Goal: Information Seeking & Learning: Learn about a topic

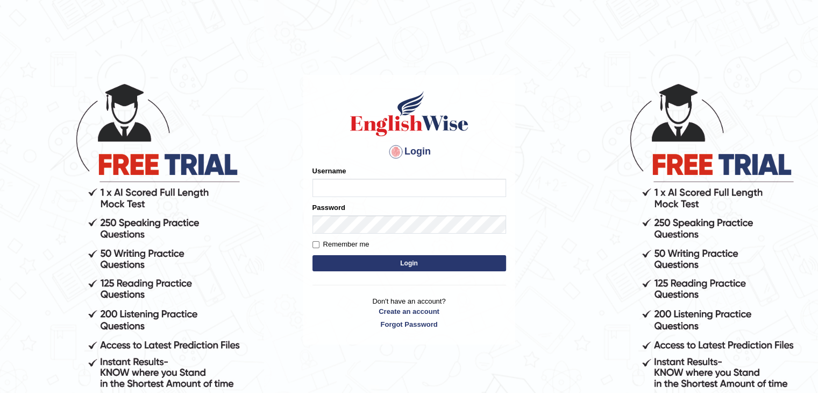
type input "Miko39"
click at [381, 260] on button "Login" at bounding box center [409, 263] width 194 height 16
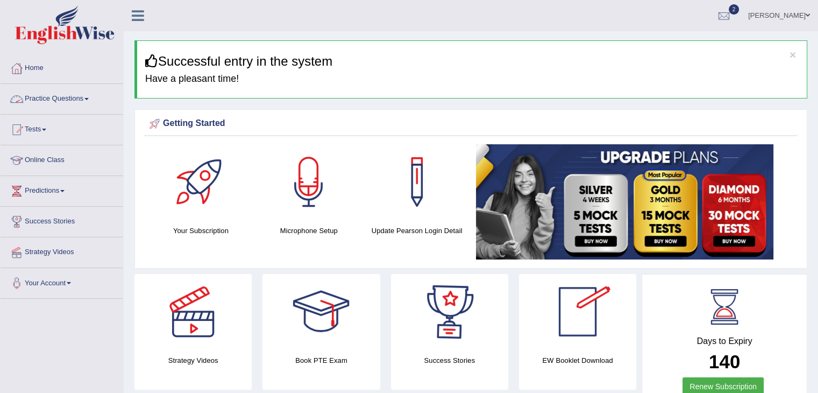
click at [89, 99] on span at bounding box center [86, 99] width 4 height 2
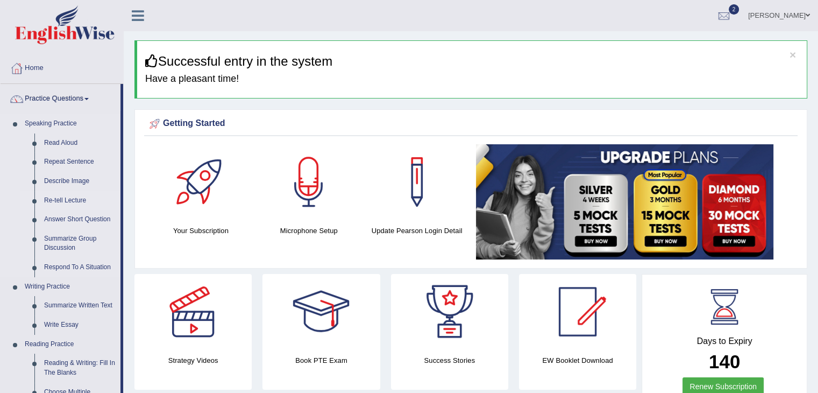
click at [70, 198] on link "Re-tell Lecture" at bounding box center [79, 200] width 81 height 19
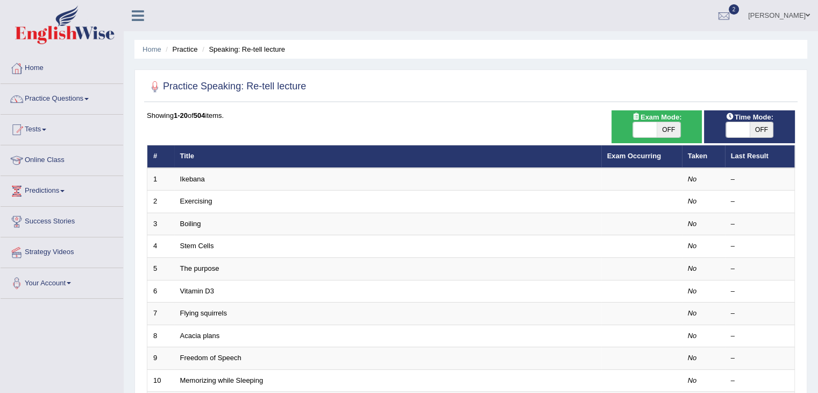
click at [746, 123] on span at bounding box center [738, 129] width 24 height 15
checkbox input "true"
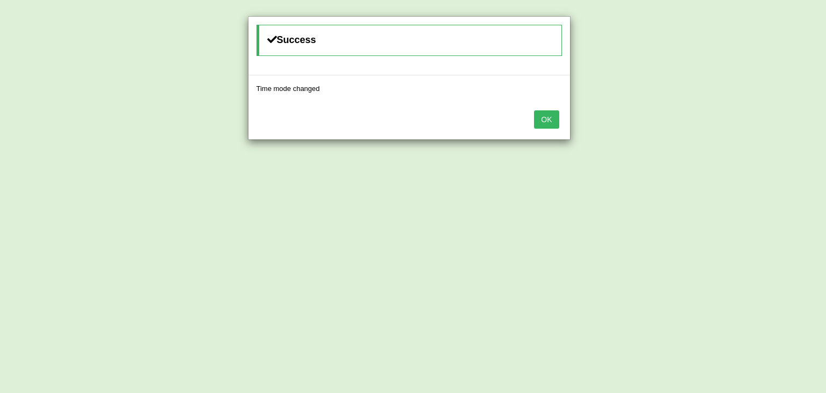
click at [547, 117] on button "OK" at bounding box center [546, 119] width 25 height 18
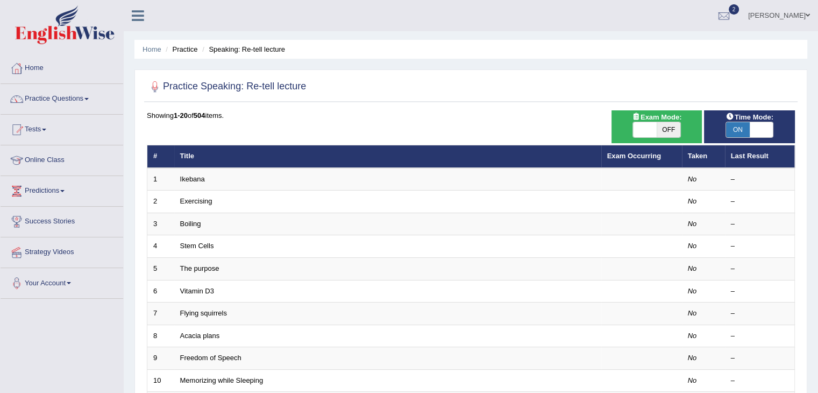
click at [642, 129] on span at bounding box center [645, 129] width 24 height 15
checkbox input "true"
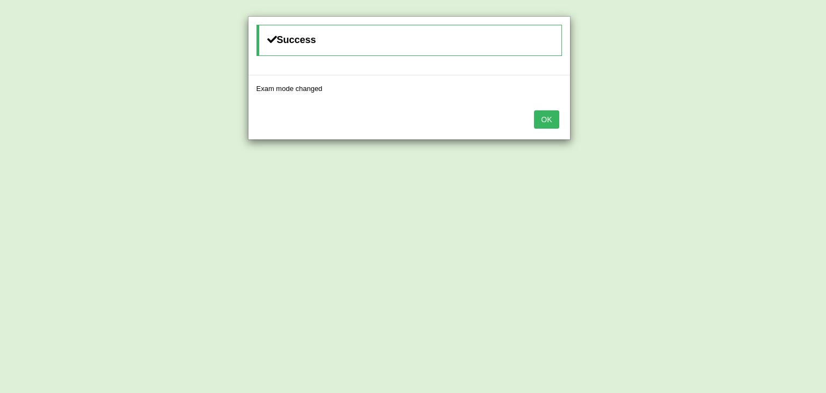
click at [552, 126] on button "OK" at bounding box center [546, 119] width 25 height 18
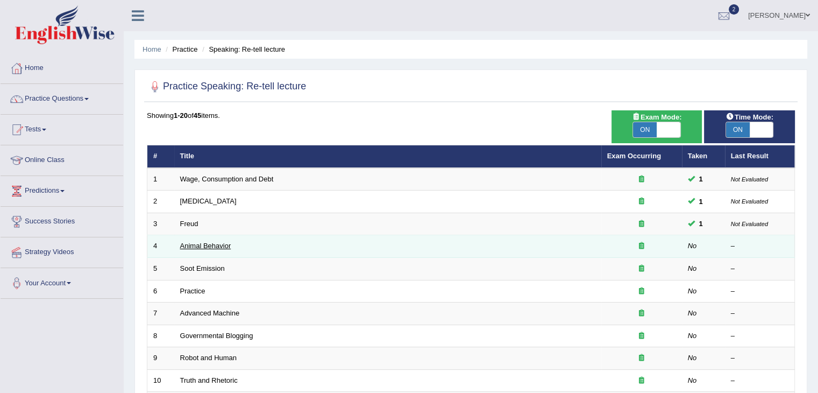
click at [225, 246] on link "Animal Behavior" at bounding box center [205, 245] width 51 height 8
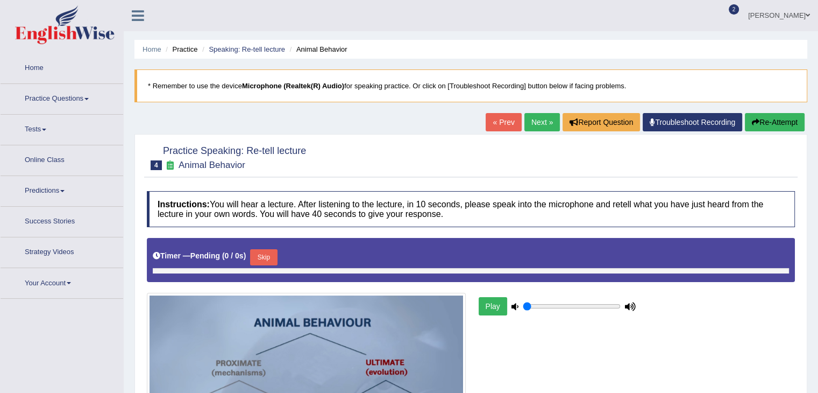
type input "0.65"
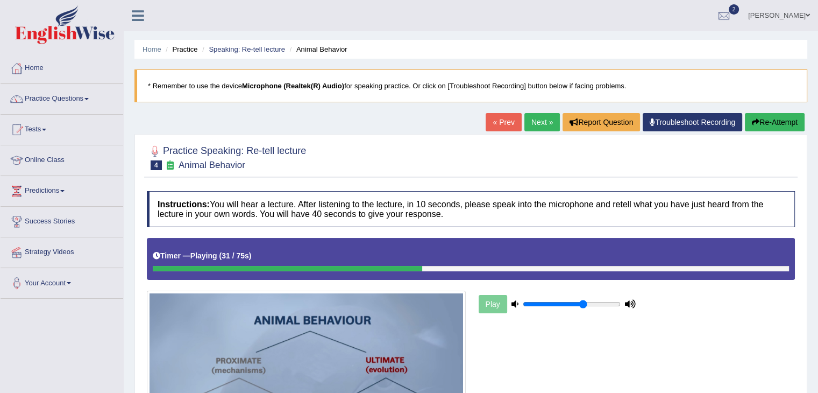
scroll to position [161, 0]
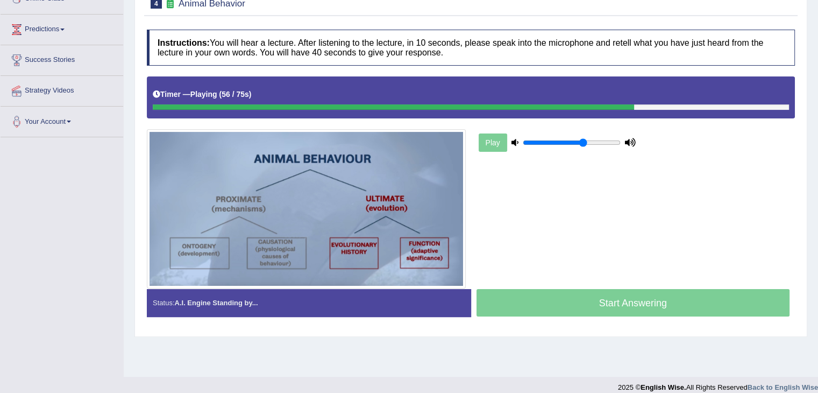
click at [342, 105] on div at bounding box center [393, 106] width 481 height 5
click at [338, 107] on div at bounding box center [396, 106] width 487 height 5
drag, startPoint x: 647, startPoint y: 107, endPoint x: 215, endPoint y: 123, distance: 432.6
click at [241, 121] on div "Instructions: You will hear a lecture. After listening to the lecture, in 10 se…" at bounding box center [470, 177] width 653 height 306
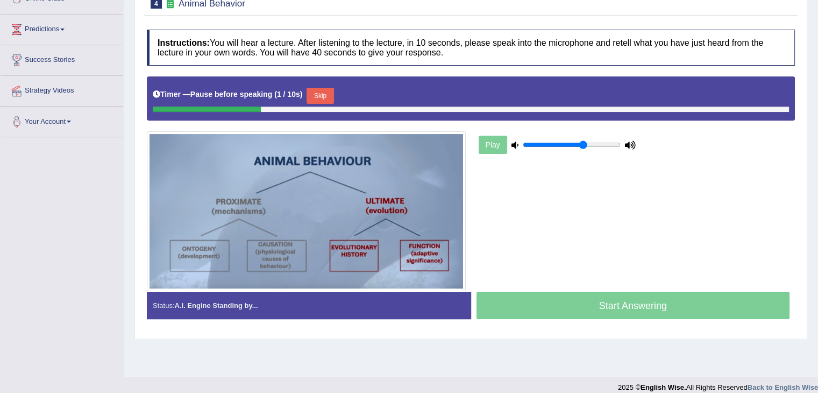
scroll to position [54, 0]
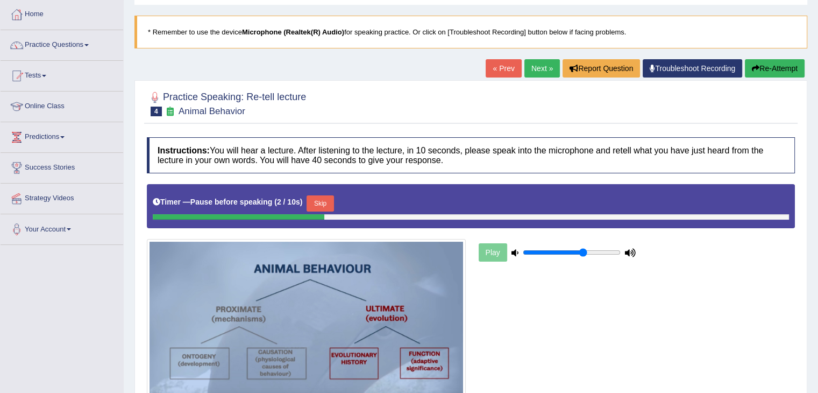
click at [781, 71] on button "Re-Attempt" at bounding box center [775, 68] width 60 height 18
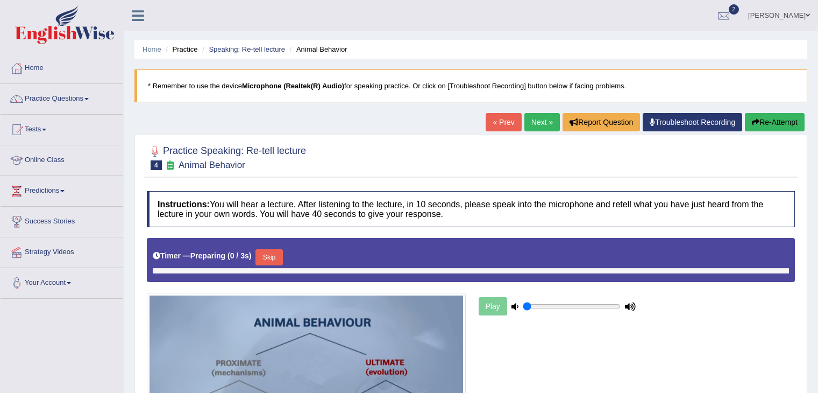
type input "0.65"
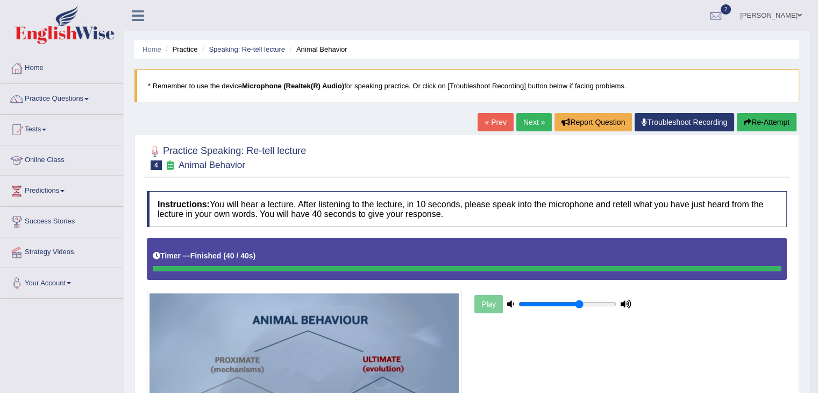
click at [762, 126] on button "Re-Attempt" at bounding box center [767, 122] width 60 height 18
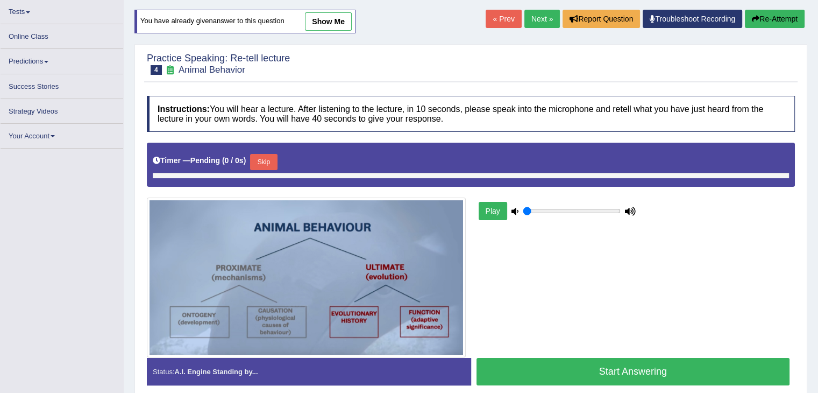
type input "0.65"
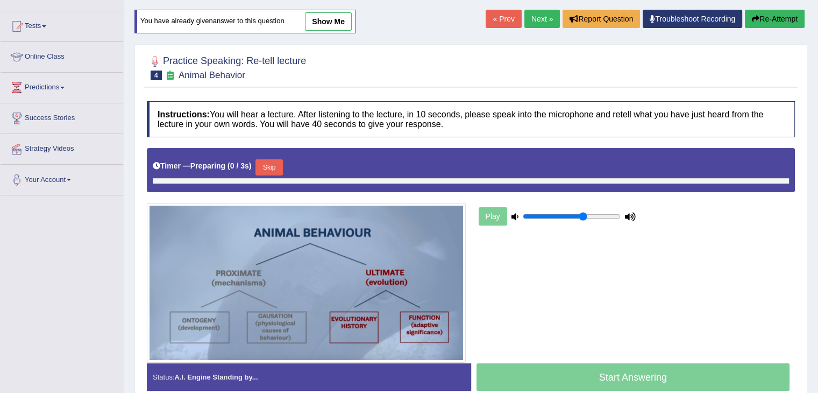
scroll to position [113, 0]
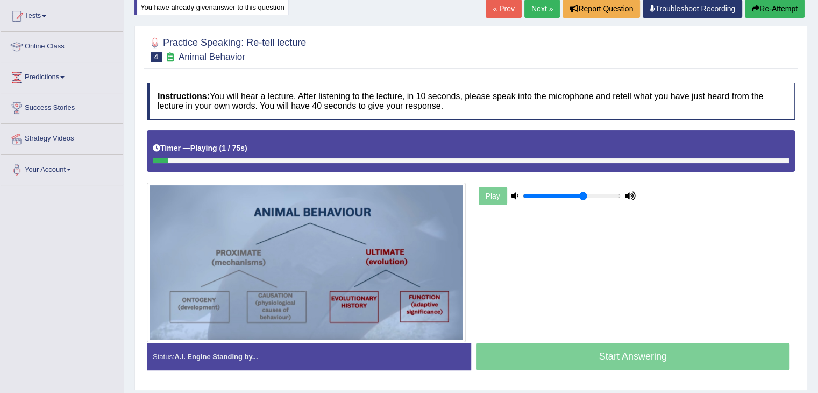
click at [582, 351] on div "Start Answering" at bounding box center [633, 358] width 324 height 30
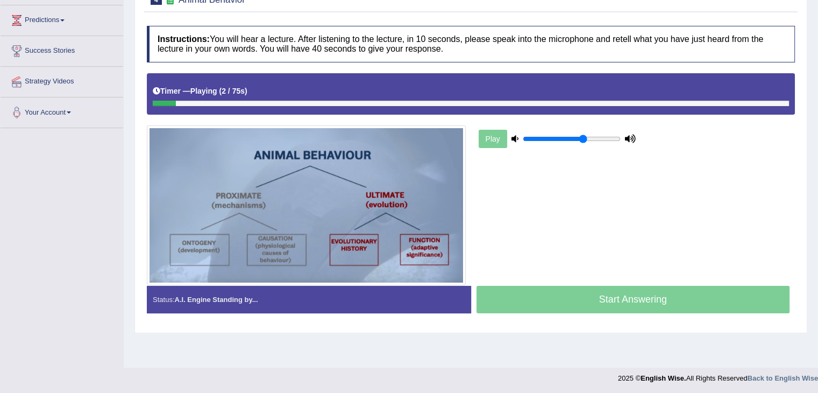
scroll to position [172, 0]
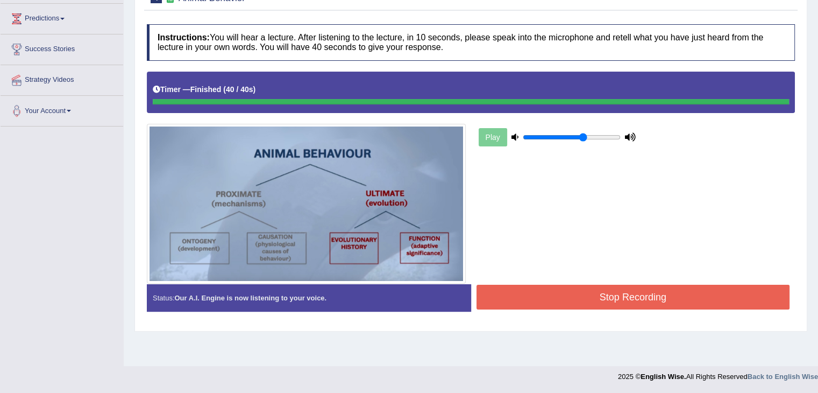
click at [637, 294] on div "Instructions: You will hear a lecture. After listening to the lecture, in 10 se…" at bounding box center [470, 172] width 653 height 306
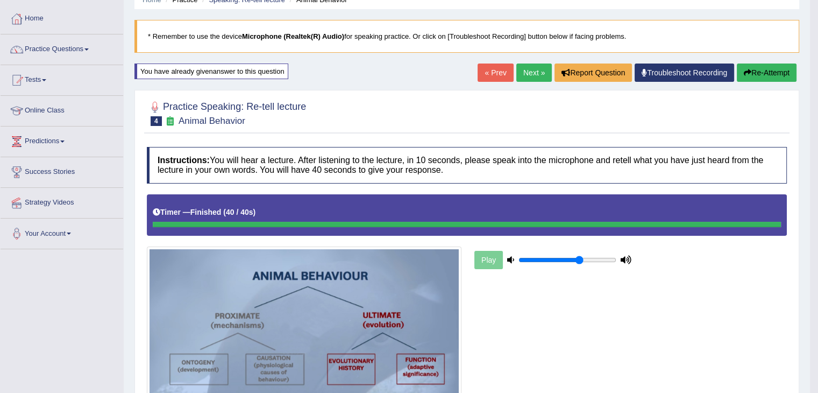
scroll to position [0, 0]
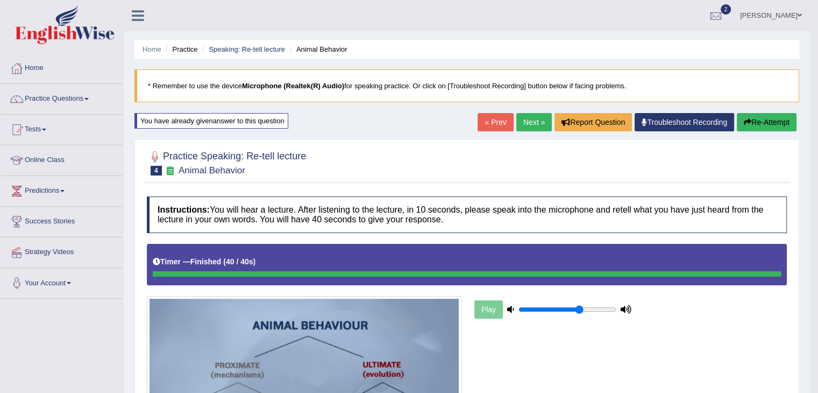
click at [526, 123] on link "Next »" at bounding box center [533, 122] width 35 height 18
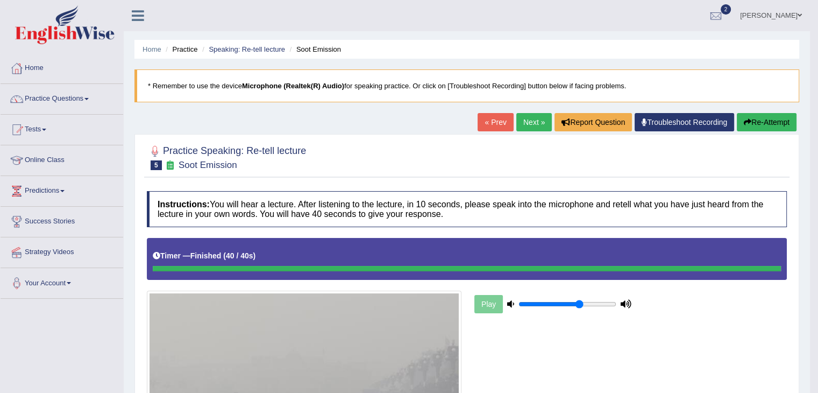
click at [537, 125] on link "Next »" at bounding box center [533, 122] width 35 height 18
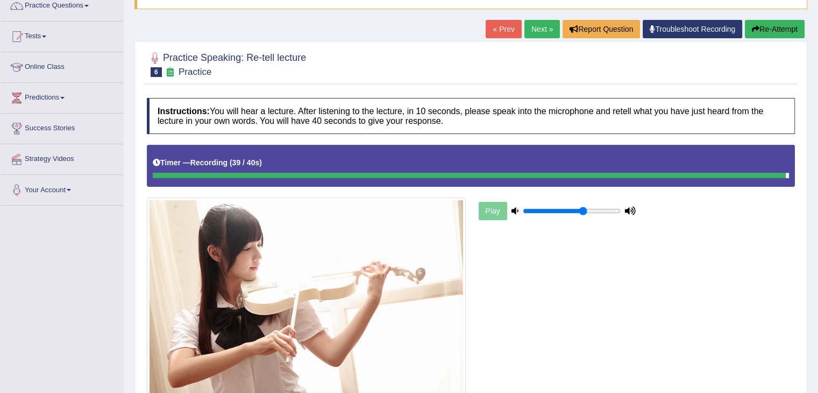
scroll to position [161, 0]
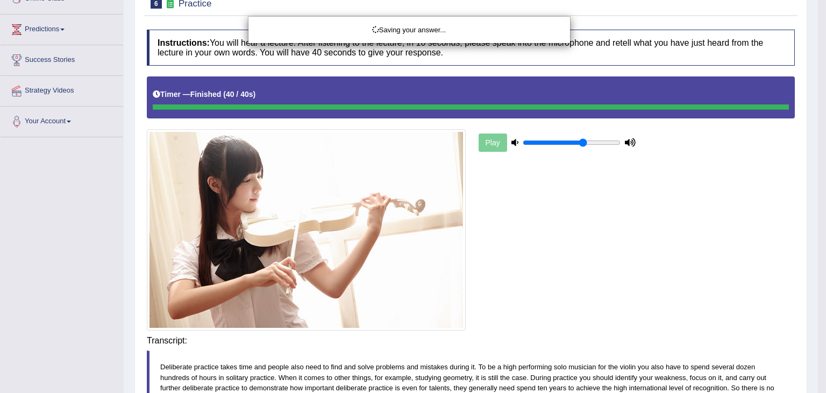
click at [670, 344] on div "Saving your answer..." at bounding box center [413, 196] width 826 height 393
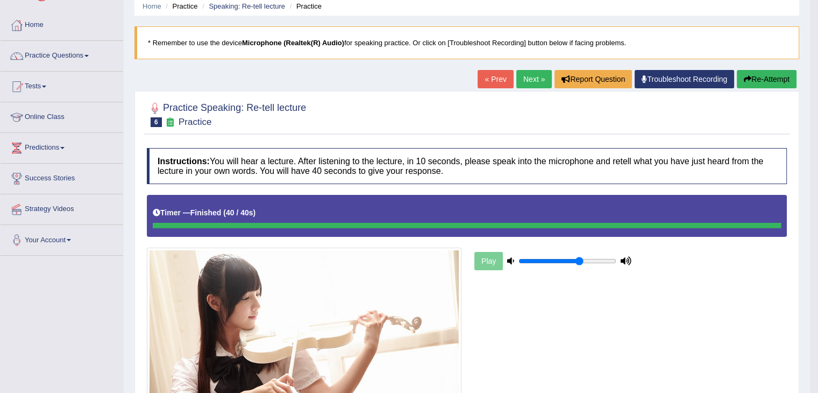
scroll to position [0, 0]
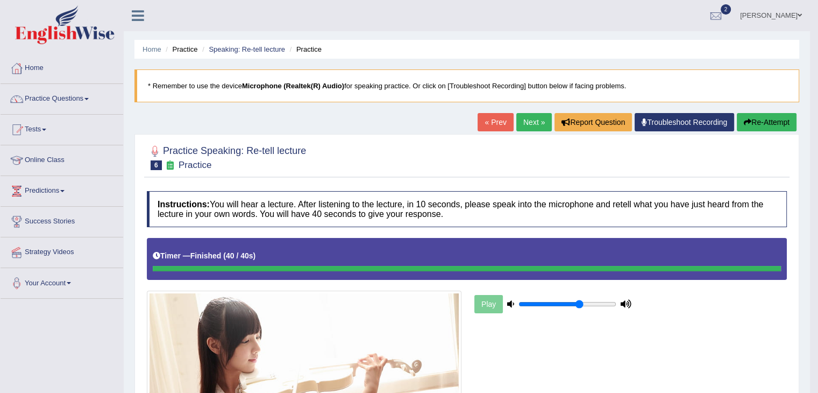
click at [530, 117] on link "Next »" at bounding box center [533, 122] width 35 height 18
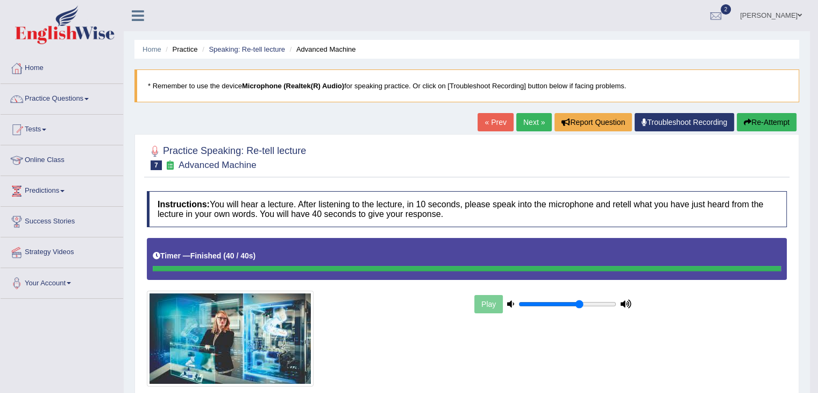
click at [528, 124] on link "Next »" at bounding box center [533, 122] width 35 height 18
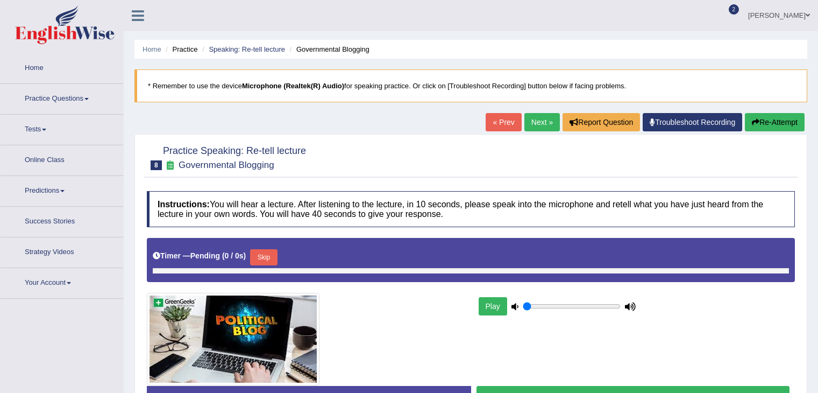
type input "0.65"
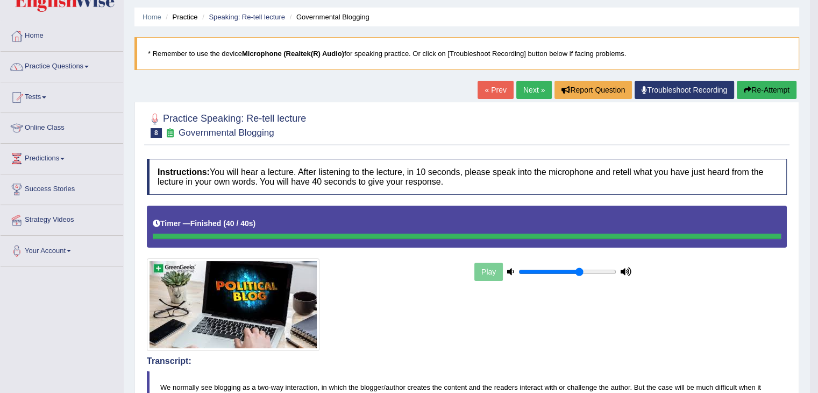
scroll to position [30, 0]
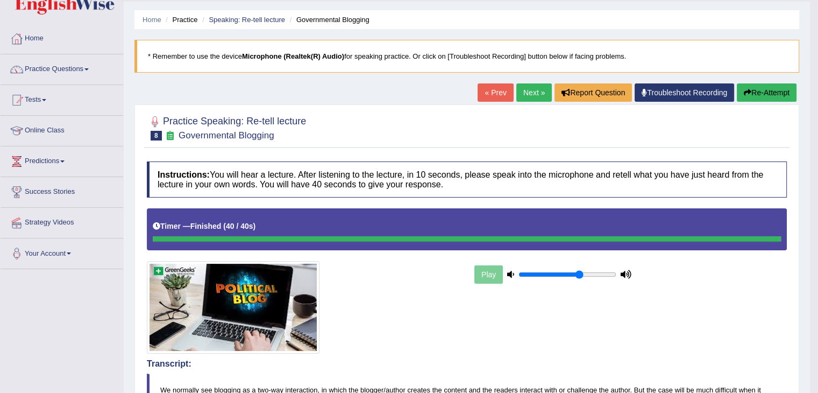
click at [534, 91] on link "Next »" at bounding box center [533, 92] width 35 height 18
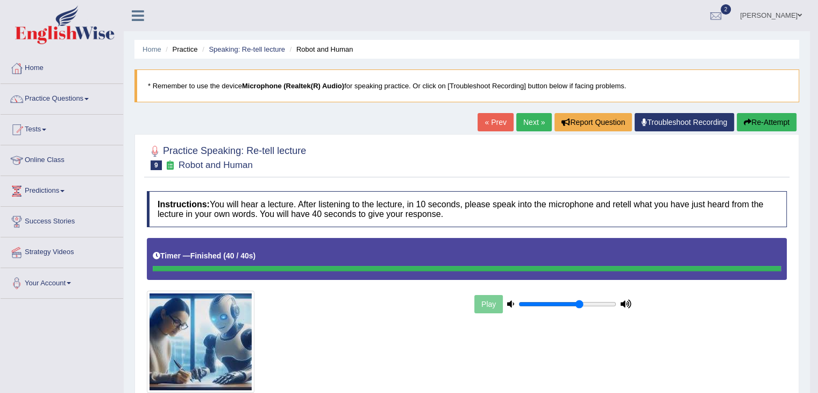
click at [524, 126] on link "Next »" at bounding box center [533, 122] width 35 height 18
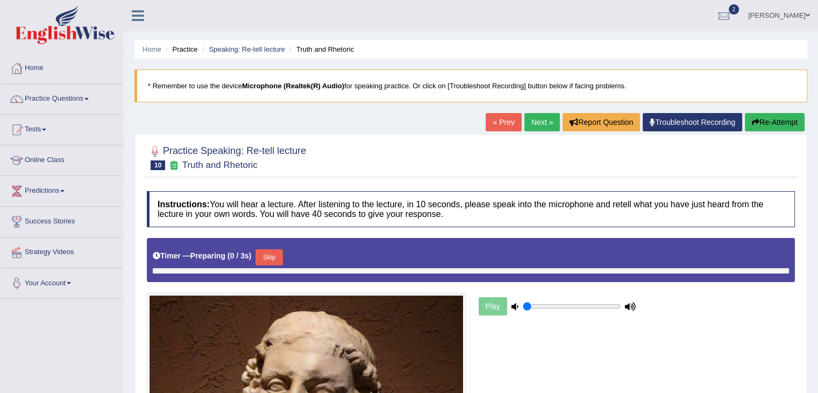
type input "0.65"
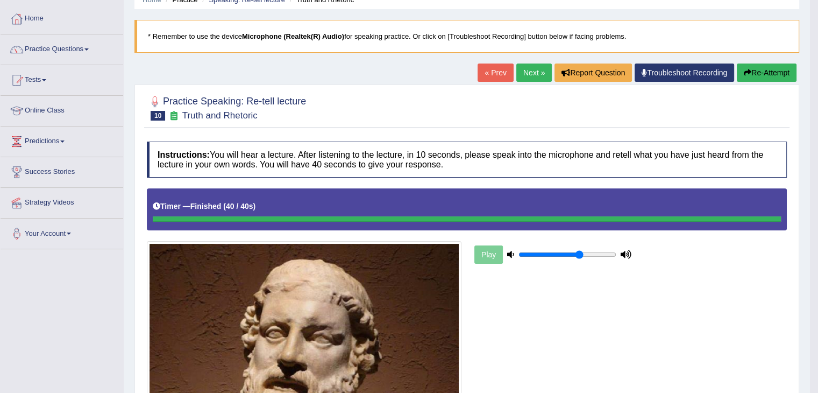
scroll to position [22, 0]
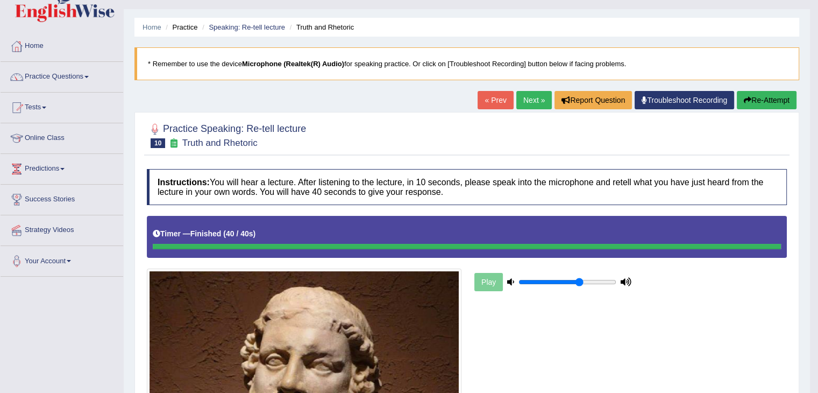
click at [526, 96] on link "Next »" at bounding box center [533, 100] width 35 height 18
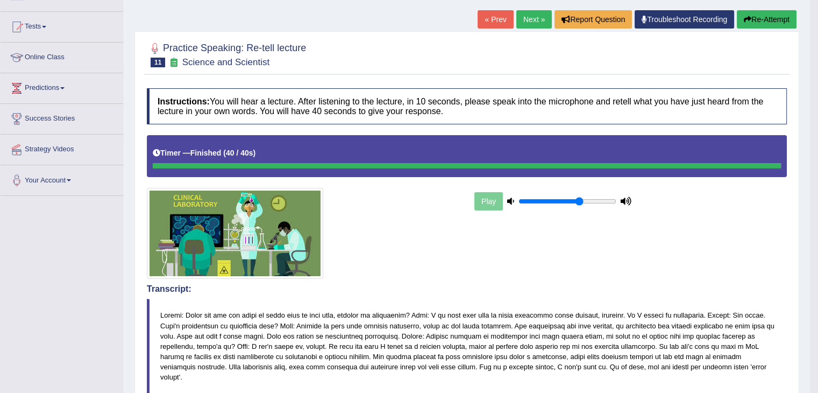
scroll to position [95, 0]
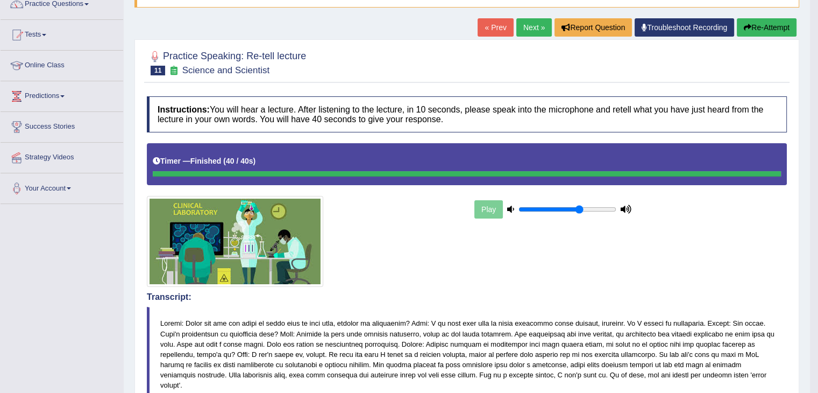
click at [532, 21] on link "Next »" at bounding box center [533, 27] width 35 height 18
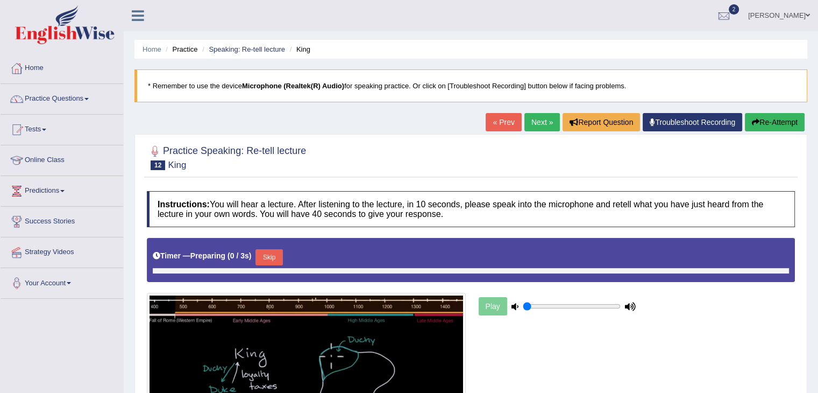
type input "0.65"
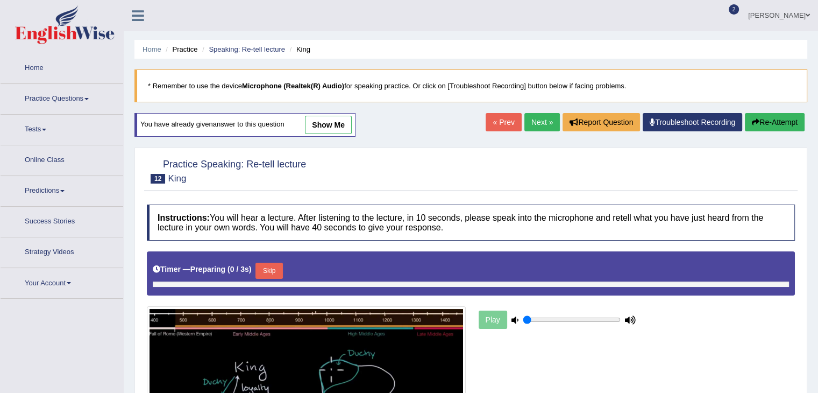
type input "0.65"
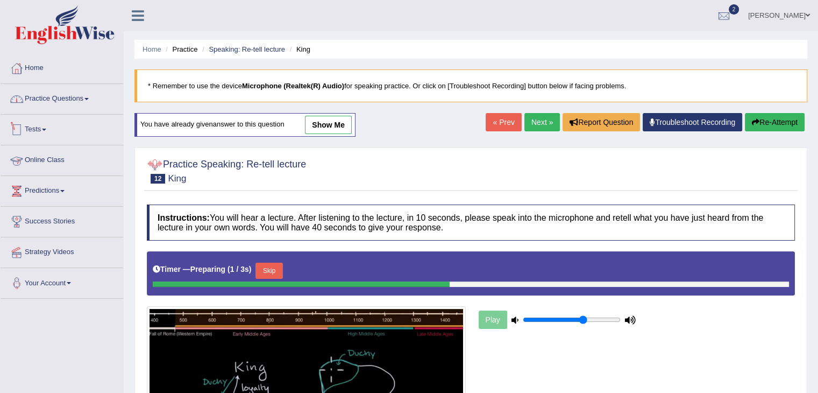
click at [84, 98] on link "Practice Questions" at bounding box center [62, 97] width 123 height 27
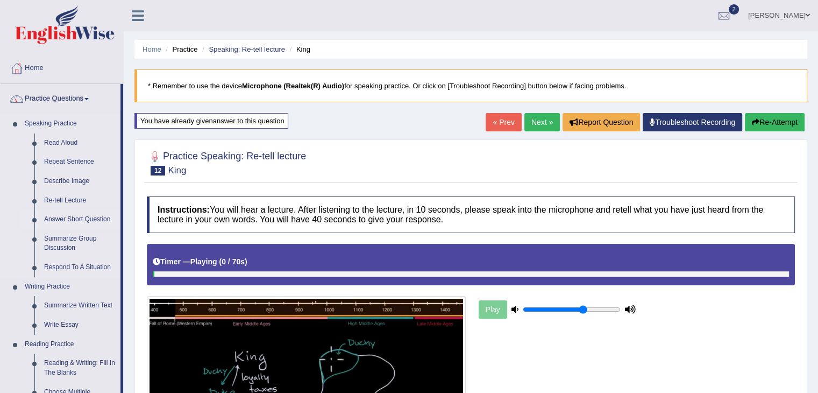
click at [77, 217] on link "Answer Short Question" at bounding box center [79, 219] width 81 height 19
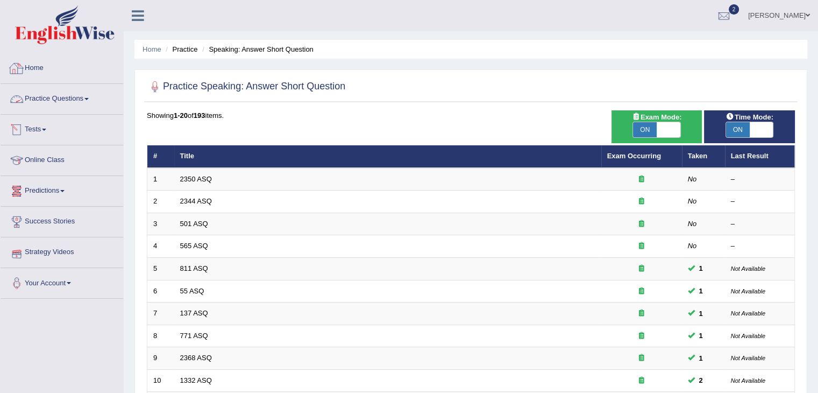
click at [87, 95] on link "Practice Questions" at bounding box center [62, 97] width 123 height 27
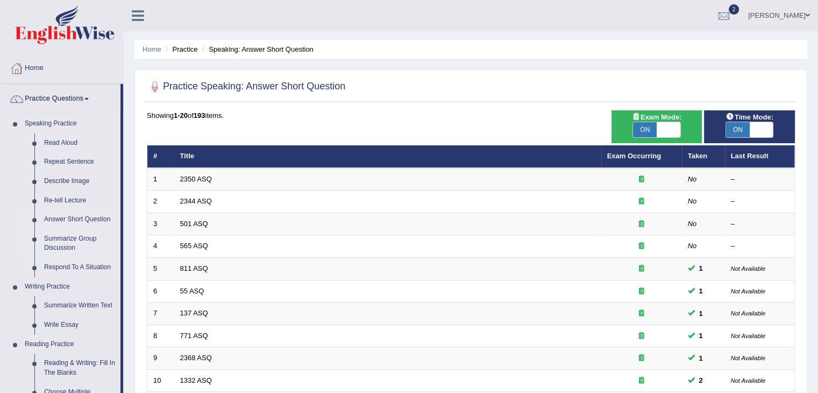
click at [70, 239] on link "Summarize Group Discussion" at bounding box center [79, 243] width 81 height 28
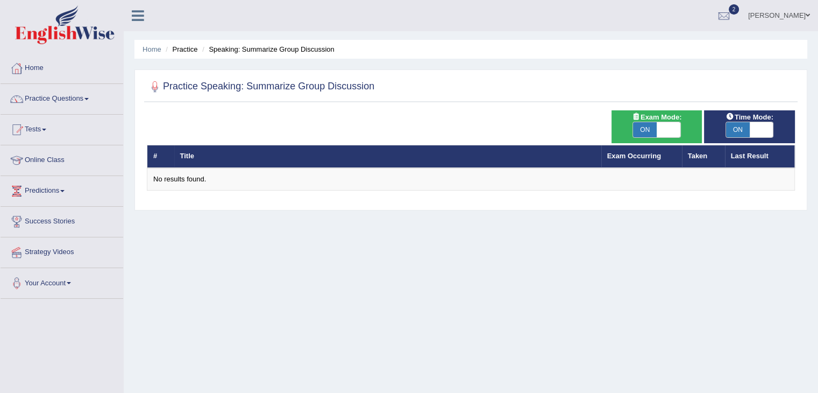
click at [651, 132] on span "ON" at bounding box center [645, 129] width 24 height 15
checkbox input "false"
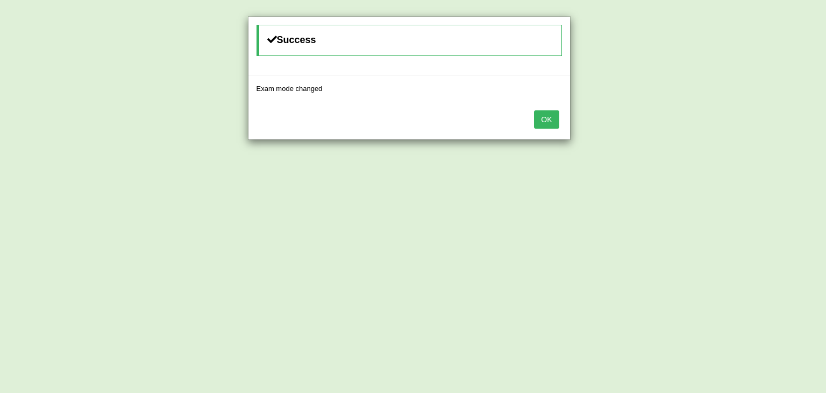
click at [544, 117] on button "OK" at bounding box center [546, 119] width 25 height 18
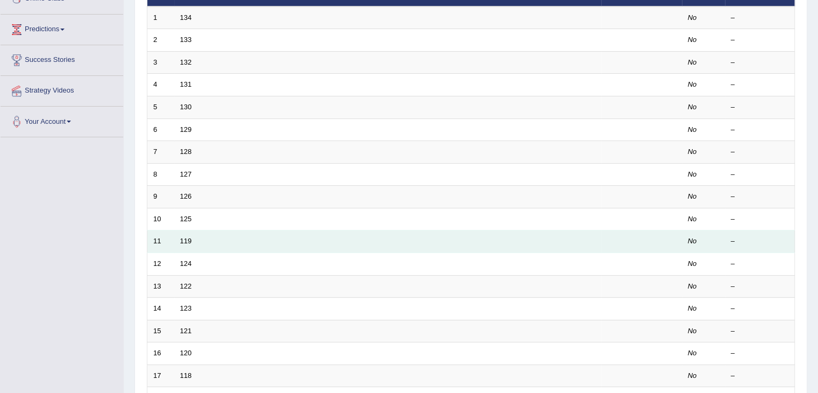
scroll to position [54, 0]
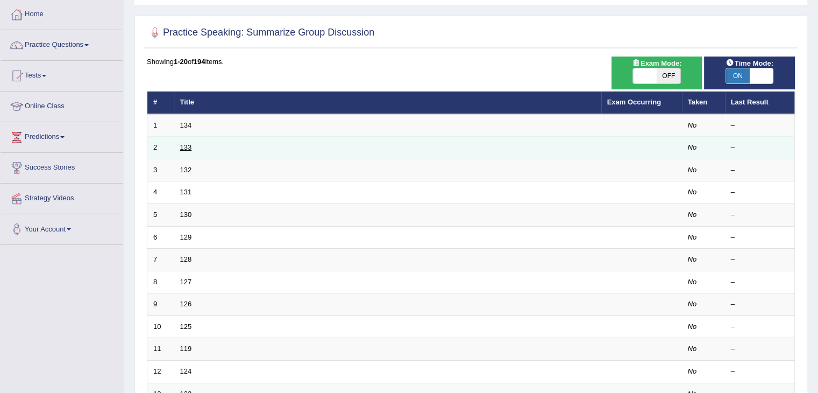
click at [189, 149] on link "133" at bounding box center [186, 147] width 12 height 8
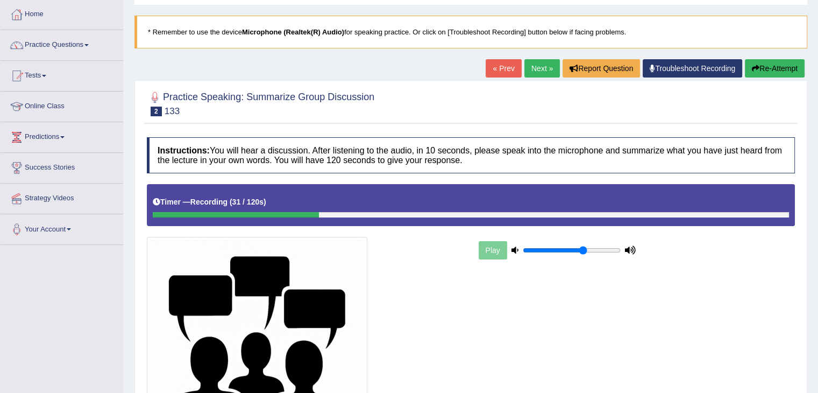
scroll to position [108, 0]
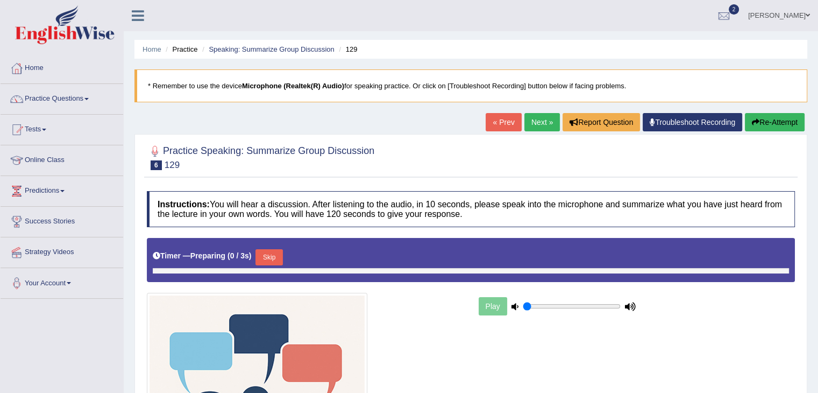
type input "0.65"
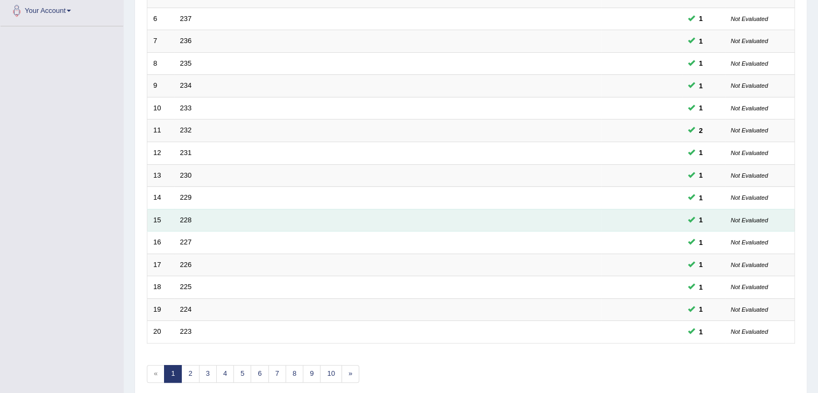
scroll to position [316, 0]
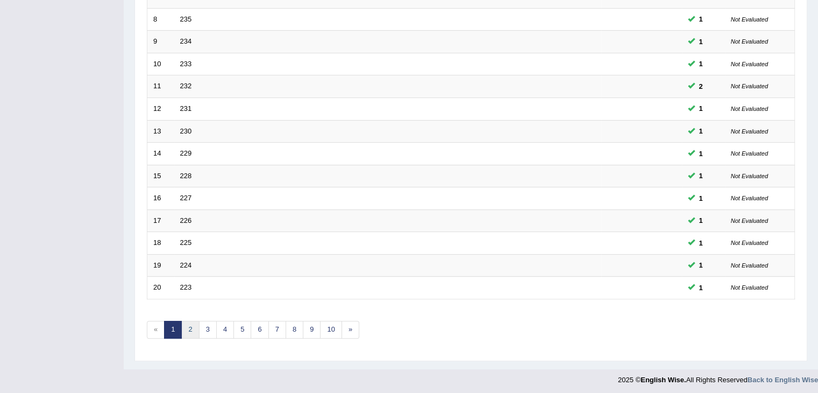
click at [193, 322] on link "2" at bounding box center [190, 329] width 18 height 18
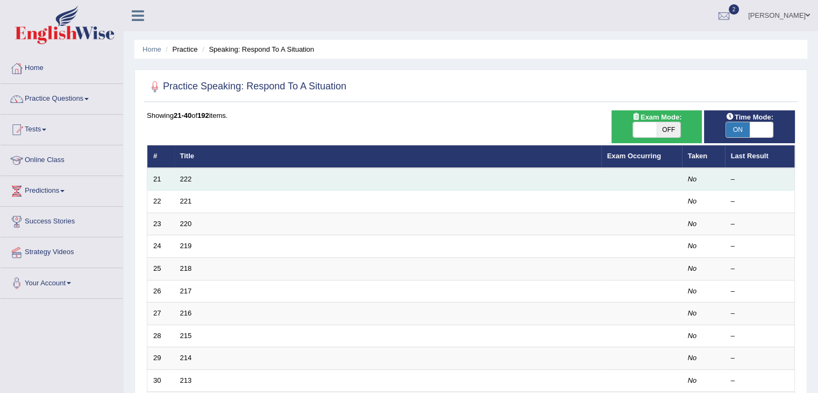
drag, startPoint x: 213, startPoint y: 179, endPoint x: 168, endPoint y: 180, distance: 44.6
click at [212, 179] on td "222" at bounding box center [387, 179] width 427 height 23
click at [183, 177] on link "222" at bounding box center [186, 179] width 12 height 8
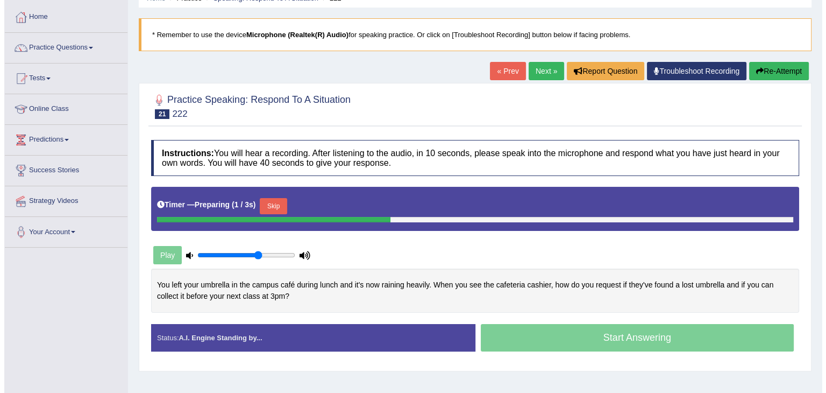
scroll to position [54, 0]
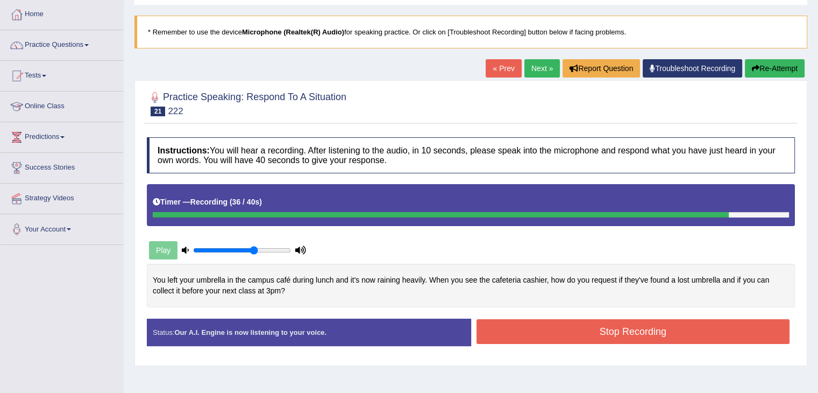
click at [669, 331] on button "Stop Recording" at bounding box center [632, 331] width 313 height 25
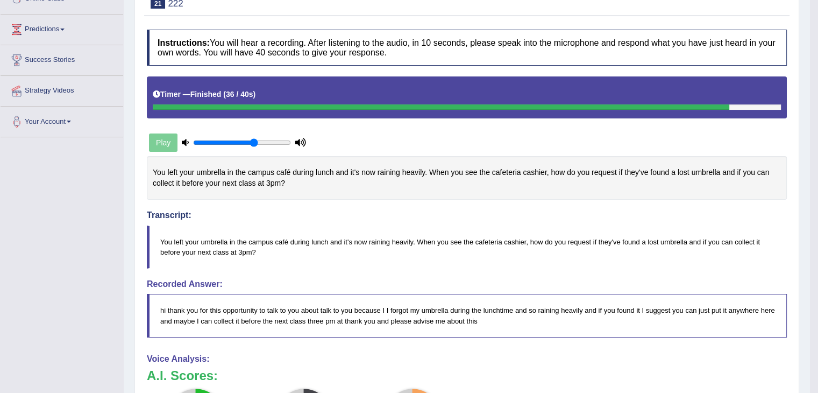
scroll to position [0, 0]
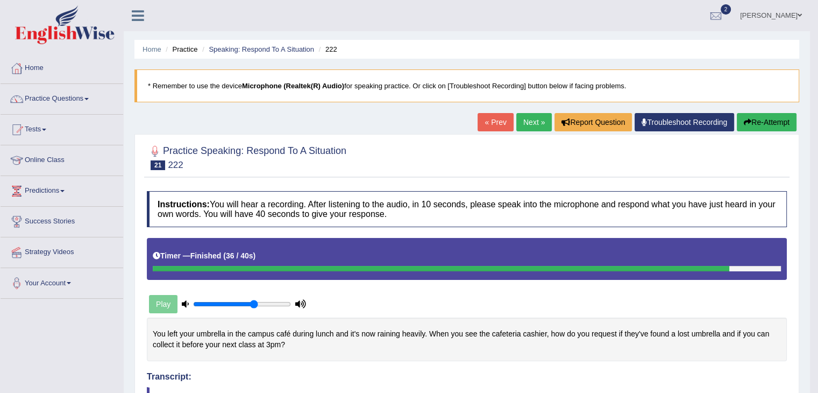
click at [524, 123] on link "Next »" at bounding box center [533, 122] width 35 height 18
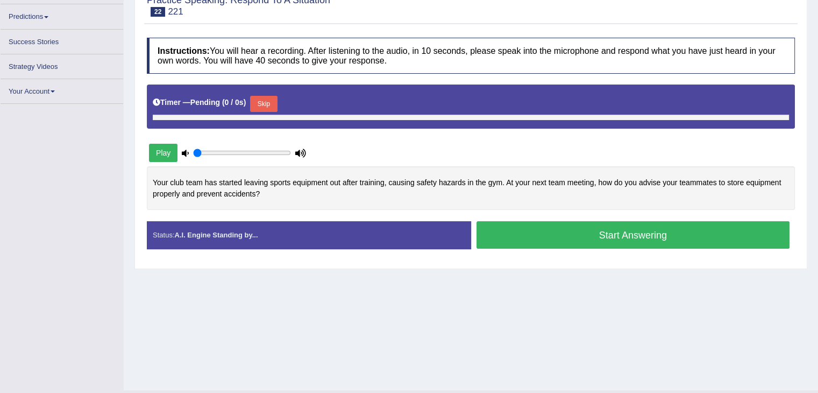
scroll to position [172, 0]
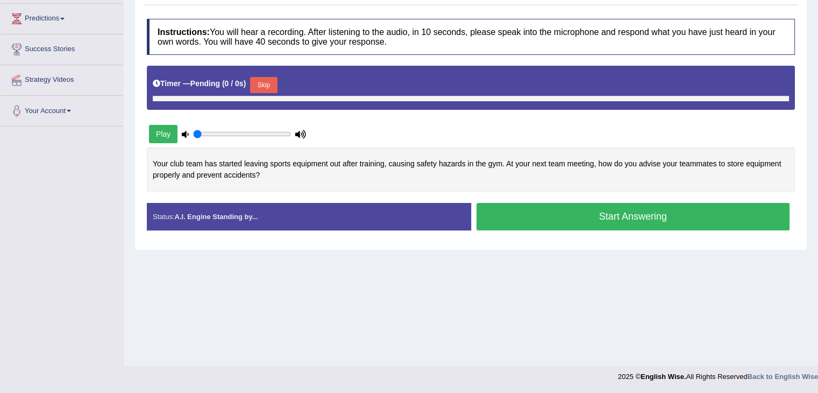
type input "0.65"
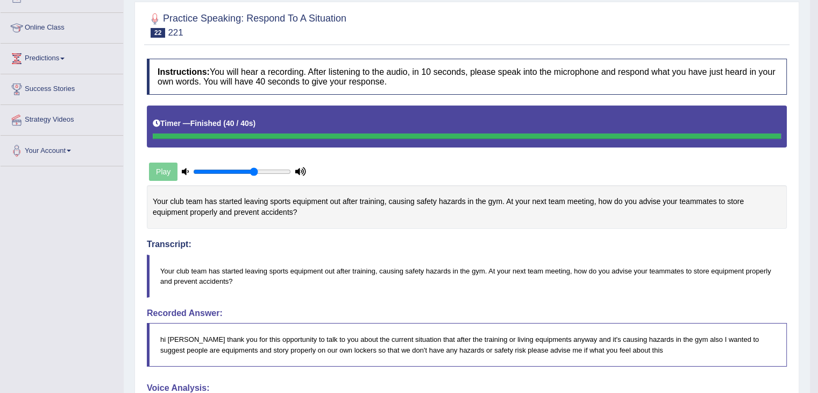
scroll to position [46, 0]
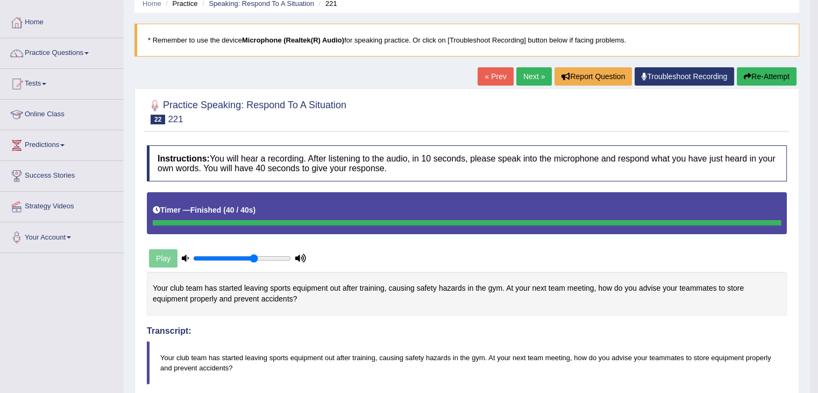
click at [528, 74] on link "Next »" at bounding box center [533, 76] width 35 height 18
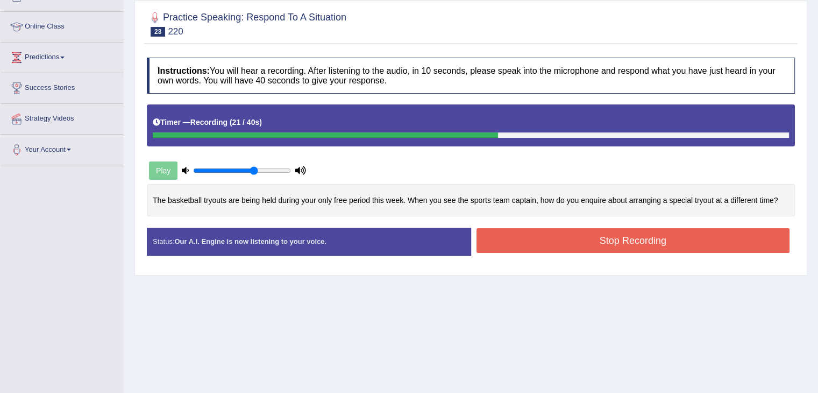
scroll to position [108, 0]
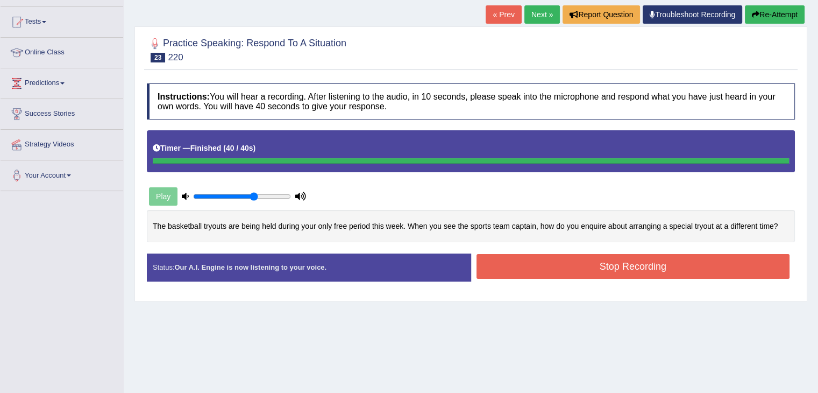
click at [632, 262] on div "Instructions: You will hear a recording. After listening to the audio, in 10 se…" at bounding box center [470, 186] width 653 height 217
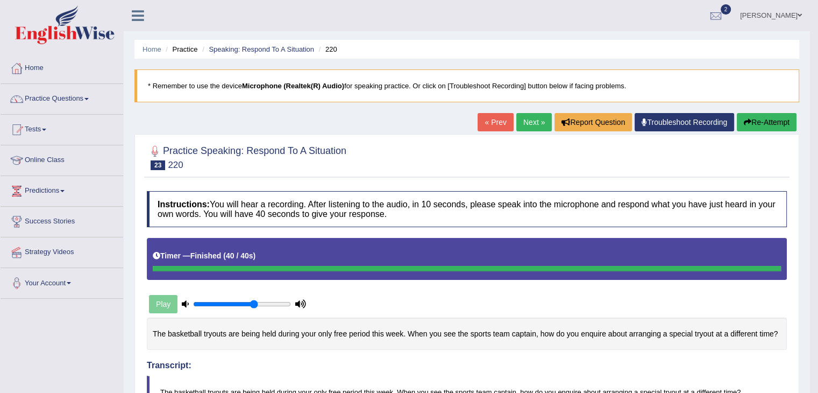
scroll to position [0, 0]
click at [540, 121] on link "Next »" at bounding box center [533, 122] width 35 height 18
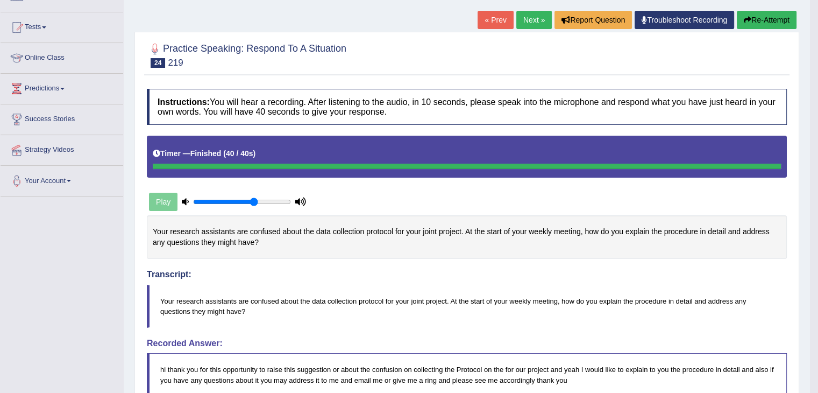
scroll to position [46, 0]
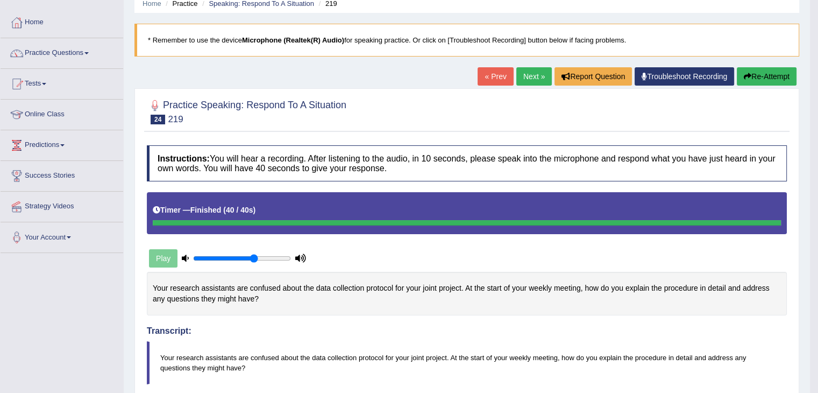
click at [527, 77] on link "Next »" at bounding box center [533, 76] width 35 height 18
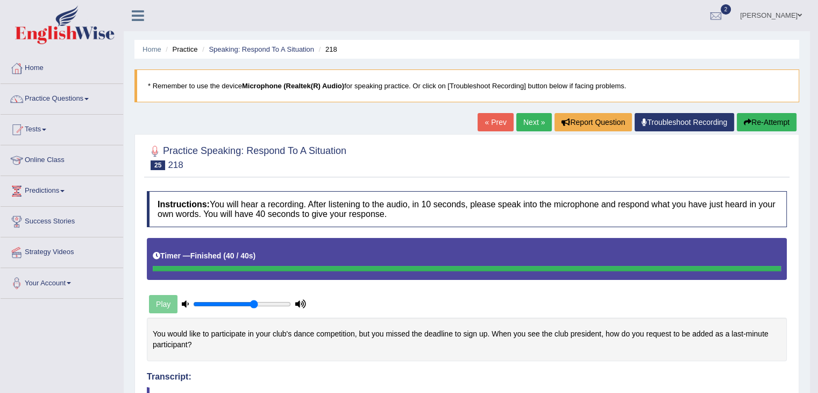
click at [531, 128] on link "Next »" at bounding box center [533, 122] width 35 height 18
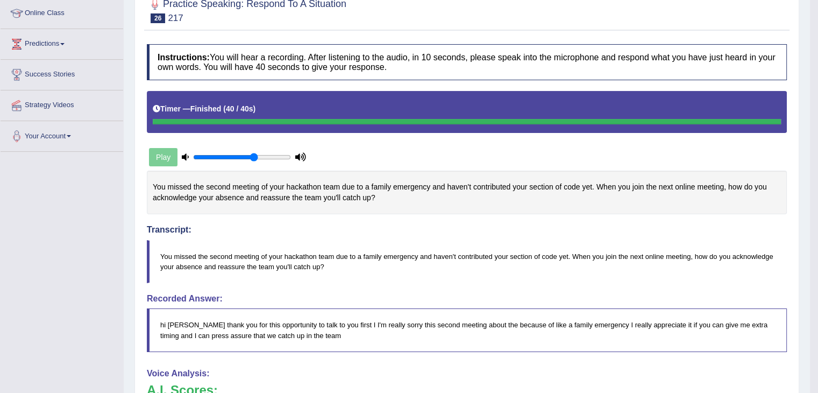
scroll to position [54, 0]
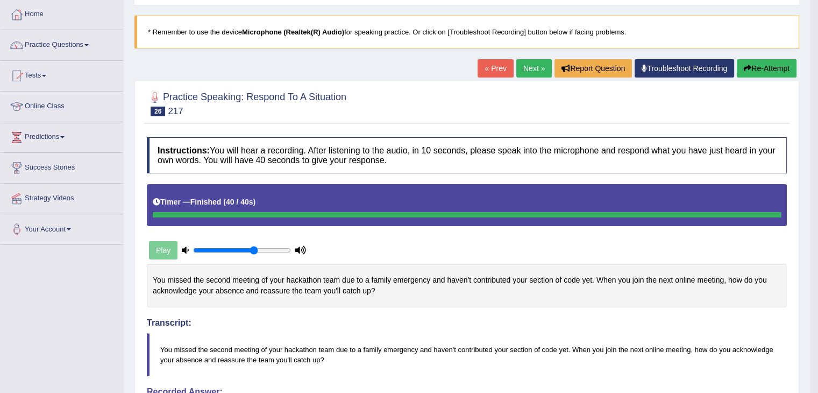
click at [534, 71] on link "Next »" at bounding box center [533, 68] width 35 height 18
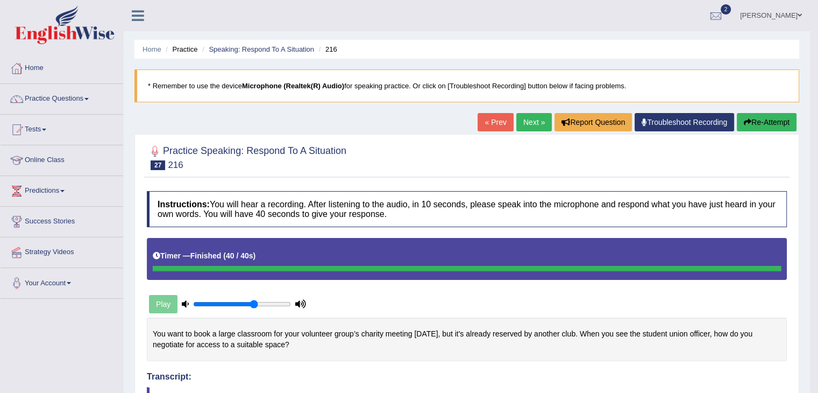
click at [530, 115] on link "Next »" at bounding box center [533, 122] width 35 height 18
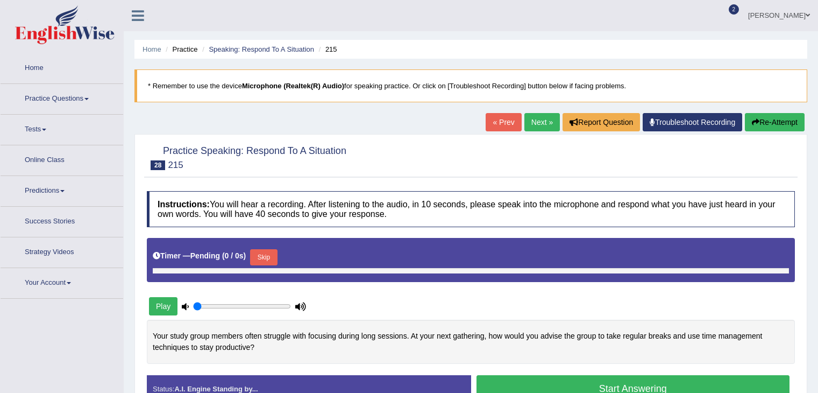
type input "0.65"
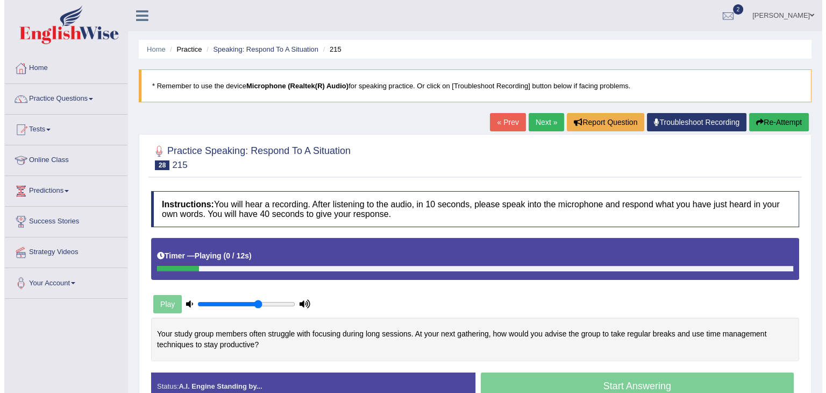
scroll to position [108, 0]
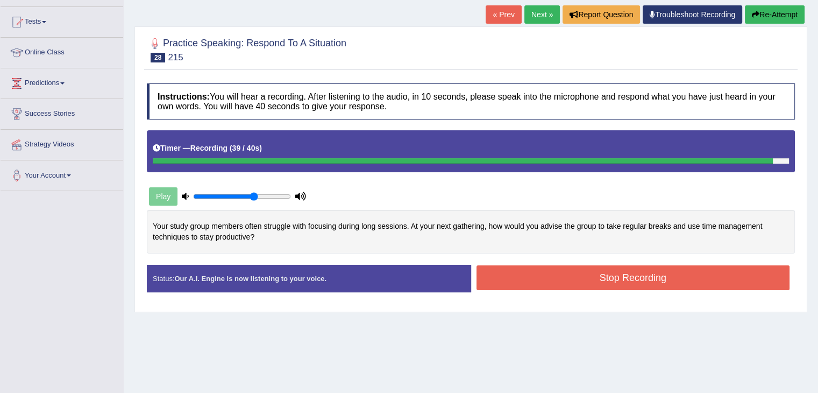
click at [621, 278] on button "Stop Recording" at bounding box center [632, 277] width 313 height 25
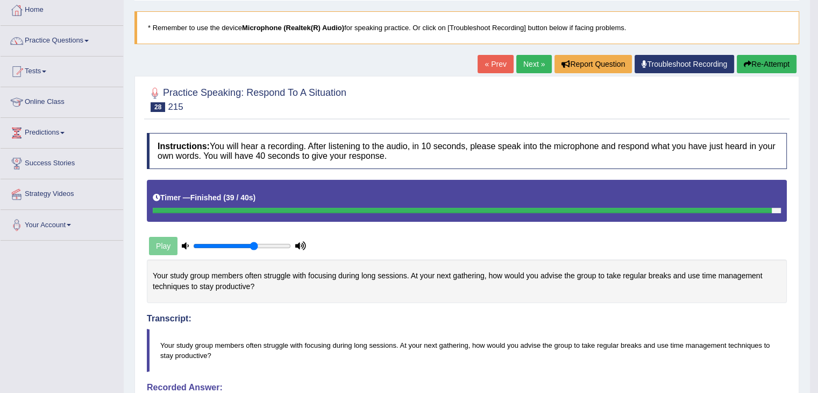
scroll to position [54, 0]
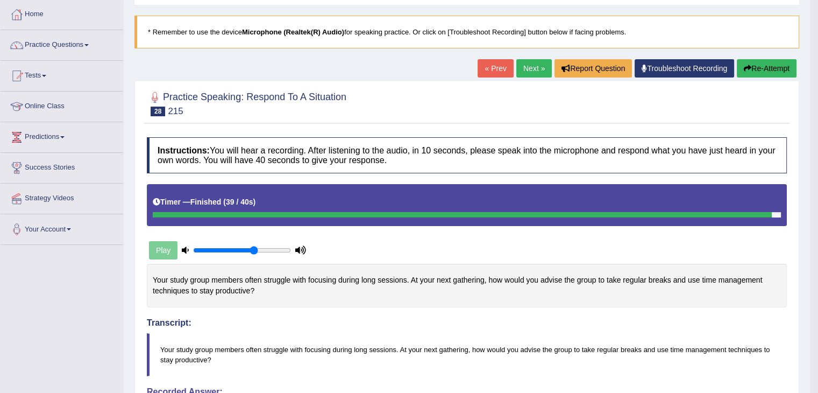
click at [528, 66] on link "Next »" at bounding box center [533, 68] width 35 height 18
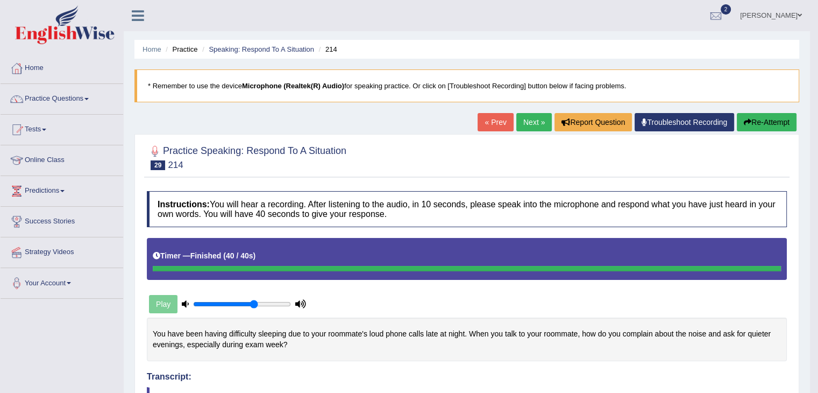
click at [529, 122] on link "Next »" at bounding box center [533, 122] width 35 height 18
click at [526, 117] on link "Next »" at bounding box center [533, 122] width 35 height 18
click at [535, 127] on link "Next »" at bounding box center [533, 122] width 35 height 18
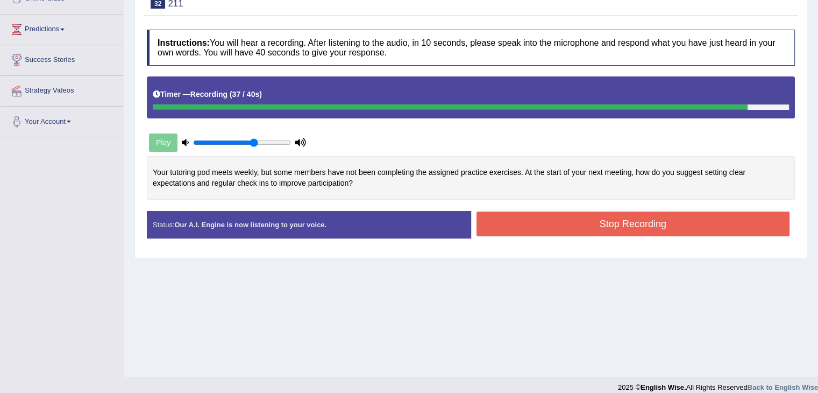
click at [625, 224] on button "Stop Recording" at bounding box center [632, 223] width 313 height 25
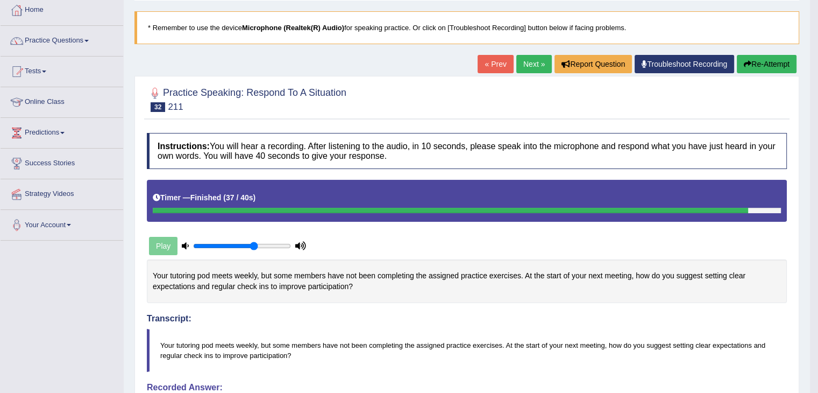
scroll to position [108, 0]
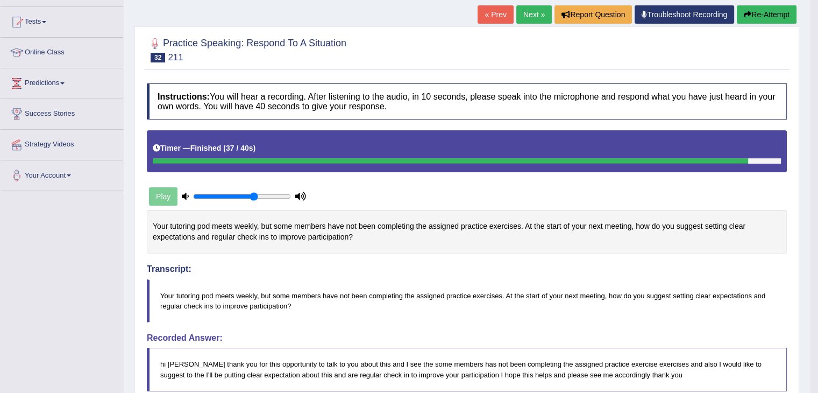
click at [518, 17] on link "Next »" at bounding box center [533, 14] width 35 height 18
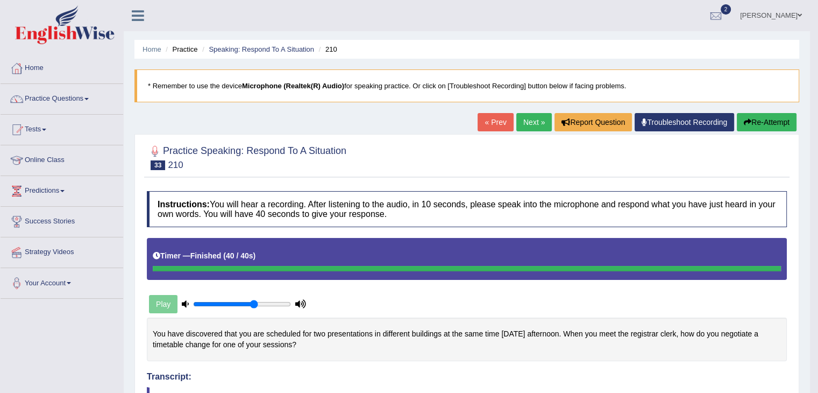
click at [534, 121] on link "Next »" at bounding box center [533, 122] width 35 height 18
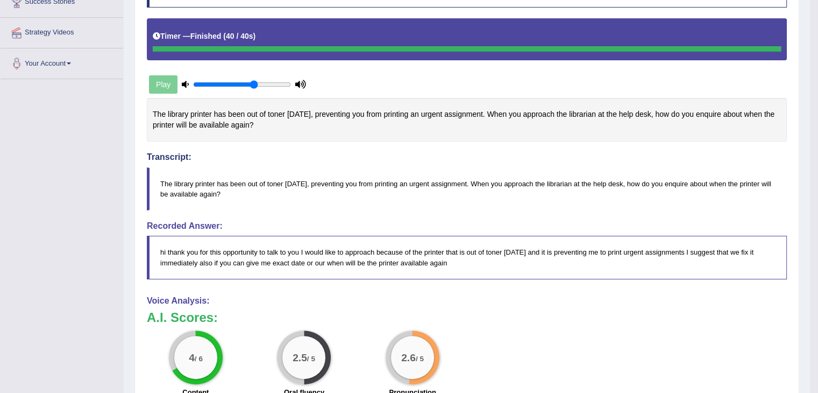
scroll to position [323, 0]
